Goal: Navigation & Orientation: Find specific page/section

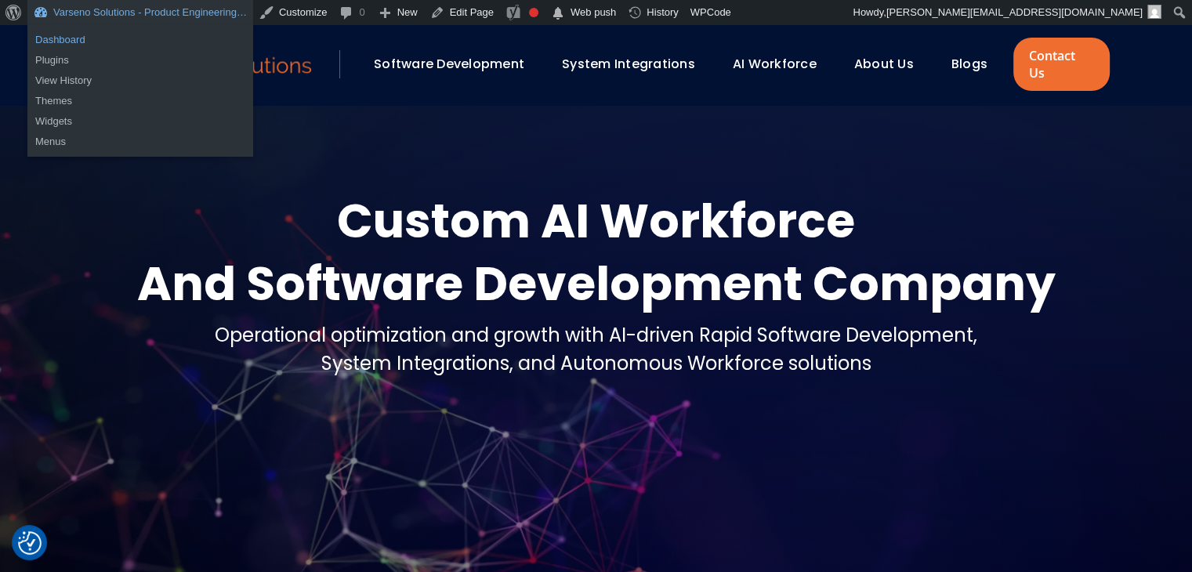
click at [78, 35] on link "Dashboard" at bounding box center [140, 40] width 226 height 20
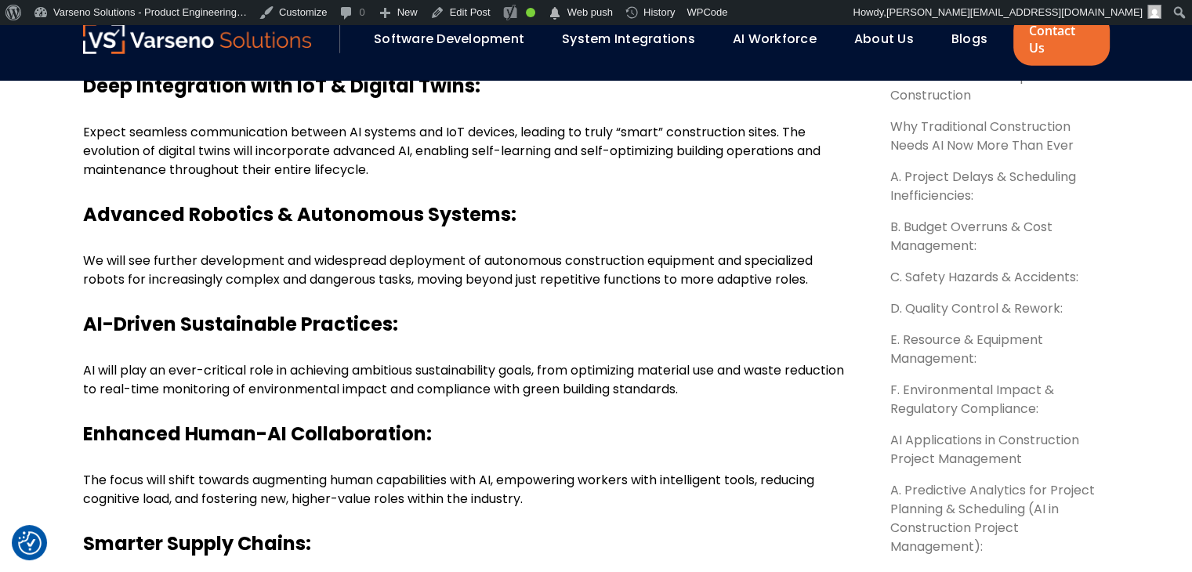
scroll to position [4302, 0]
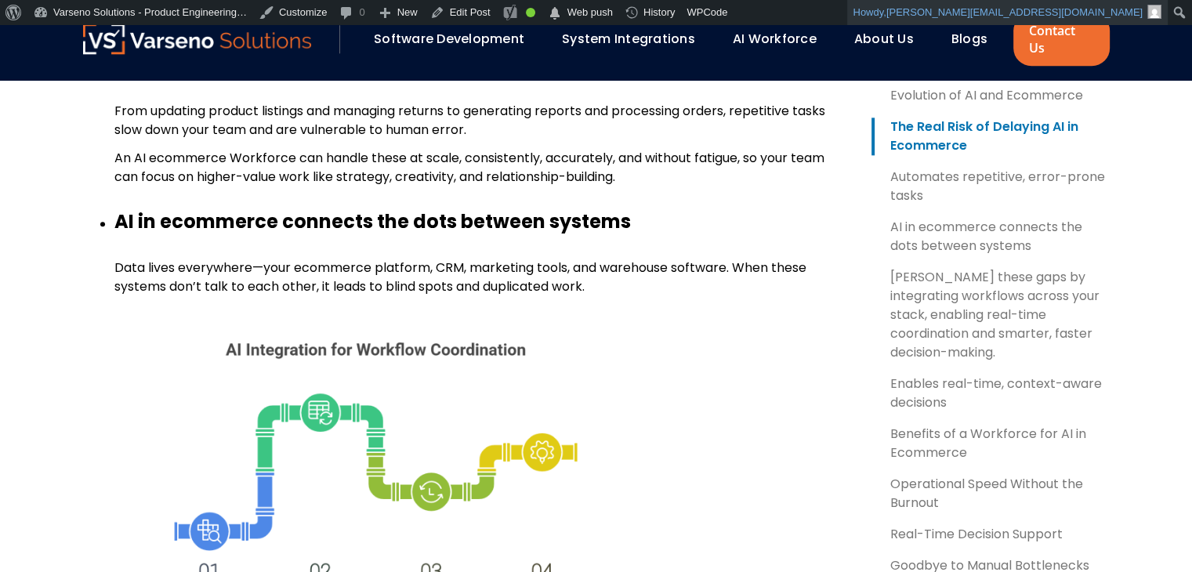
scroll to position [1934, 0]
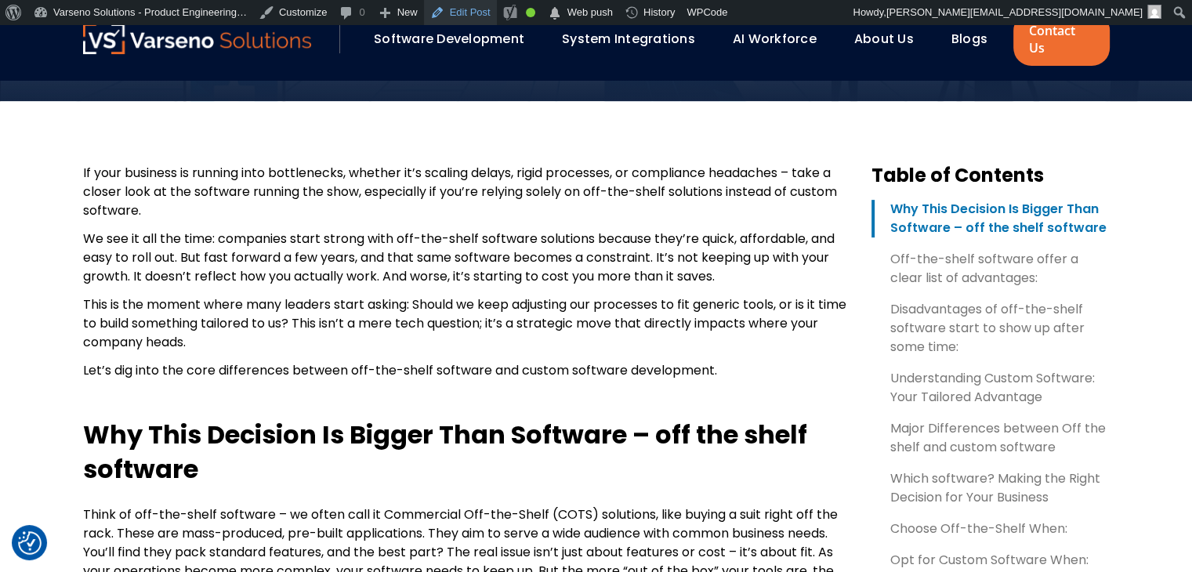
scroll to position [504, 0]
